Goal: Check status: Check status

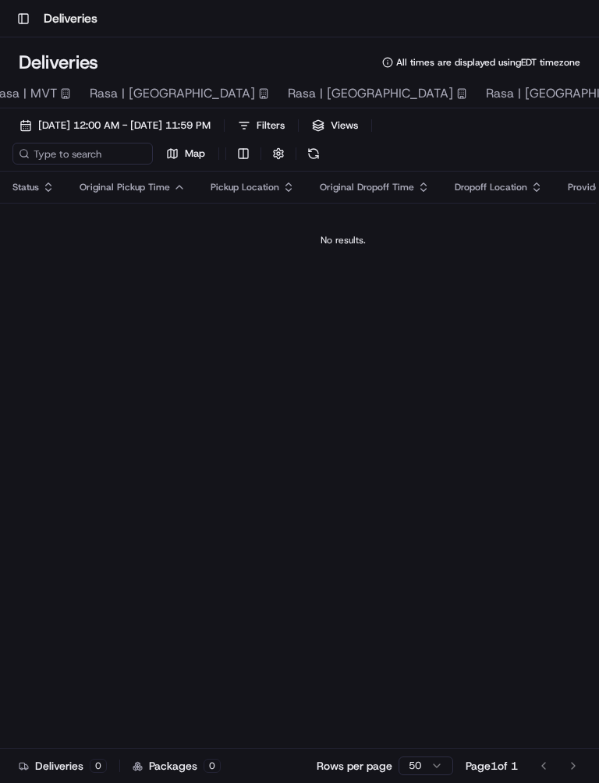
scroll to position [0, 229]
click at [472, 89] on span "Rasa | [GEOGRAPHIC_DATA]" at bounding box center [554, 93] width 165 height 19
click at [132, 122] on span "[DATE] 12:00 AM - [DATE] 11:59 PM" at bounding box center [124, 125] width 172 height 14
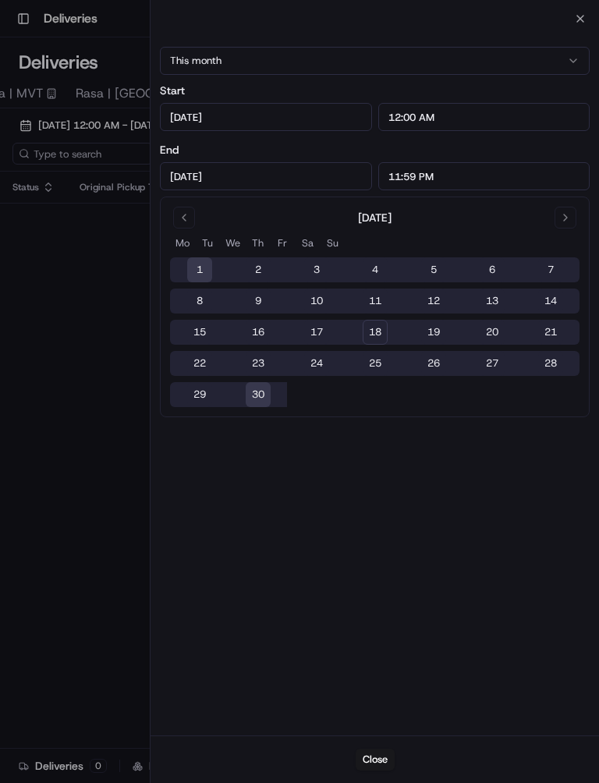
click at [437, 323] on button "19" at bounding box center [433, 332] width 25 height 25
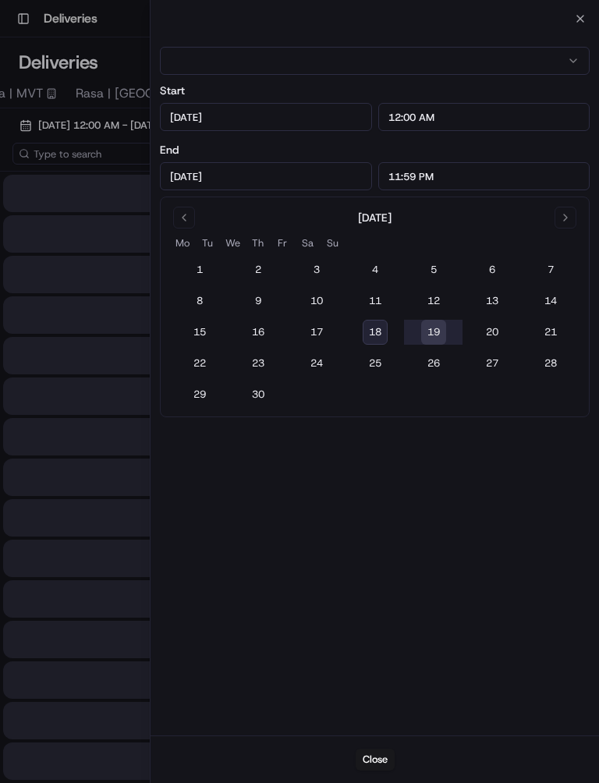
type input "[DATE]"
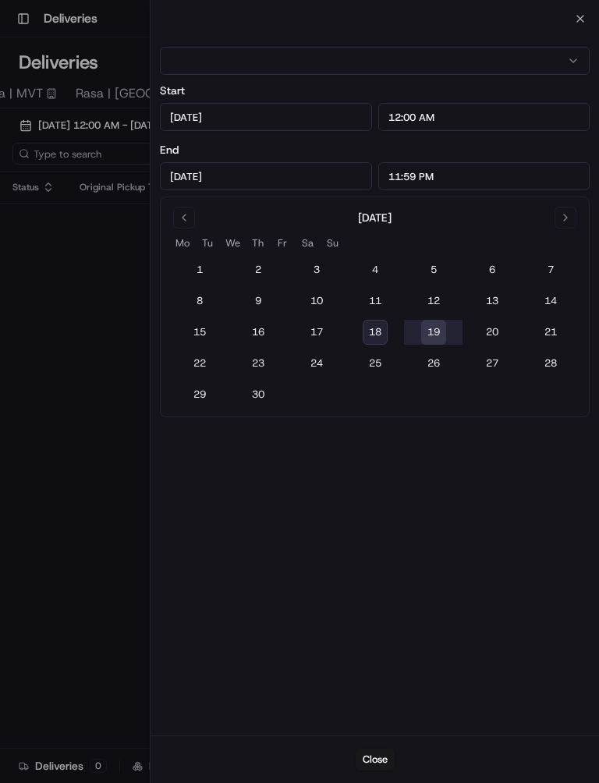
click at [79, 542] on div at bounding box center [299, 391] width 599 height 783
